Goal: Task Accomplishment & Management: Manage account settings

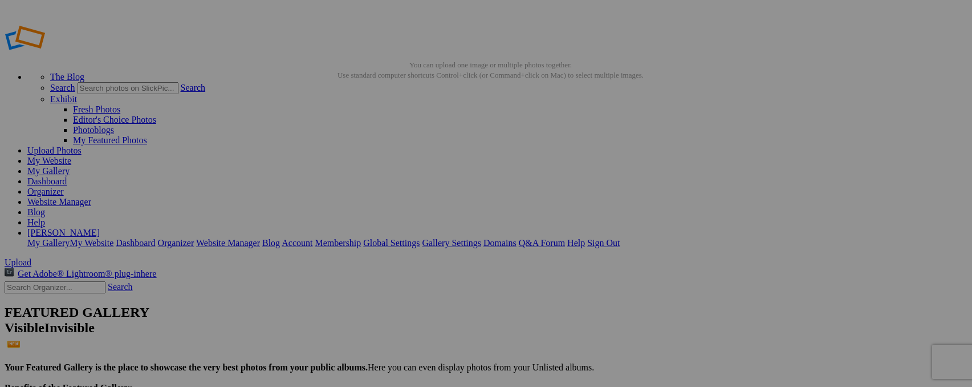
type input "The Lion King"
type input "_"
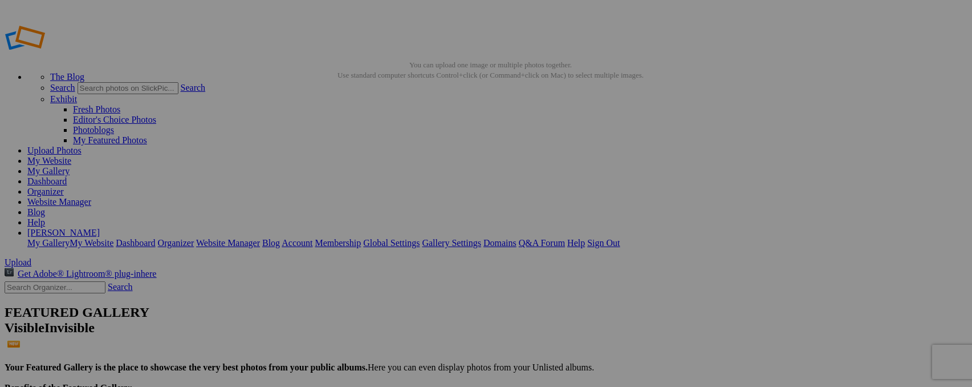
type input "Lion on the Hunt"
type input "_"
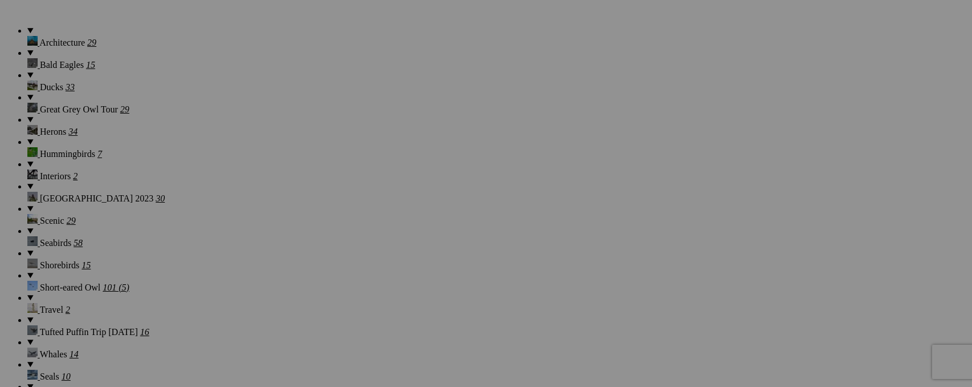
scroll to position [870, 0]
type input "Nyala"
drag, startPoint x: 972, startPoint y: 184, endPoint x: 972, endPoint y: 328, distance: 144.3
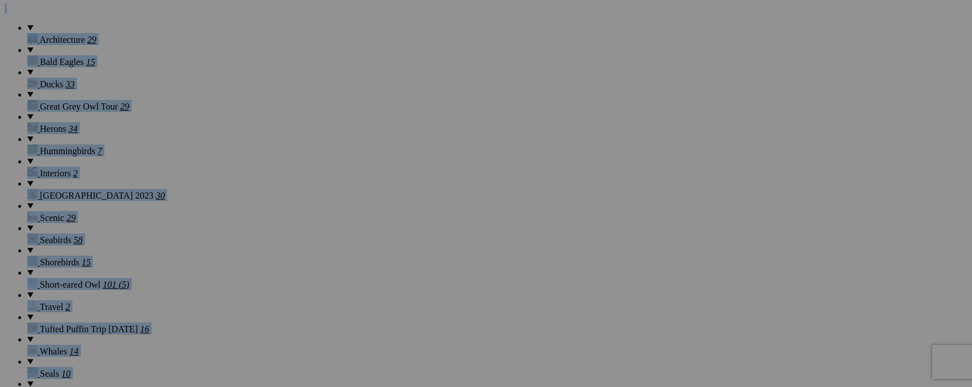
scroll to position [870, 1]
